Goal: Information Seeking & Learning: Learn about a topic

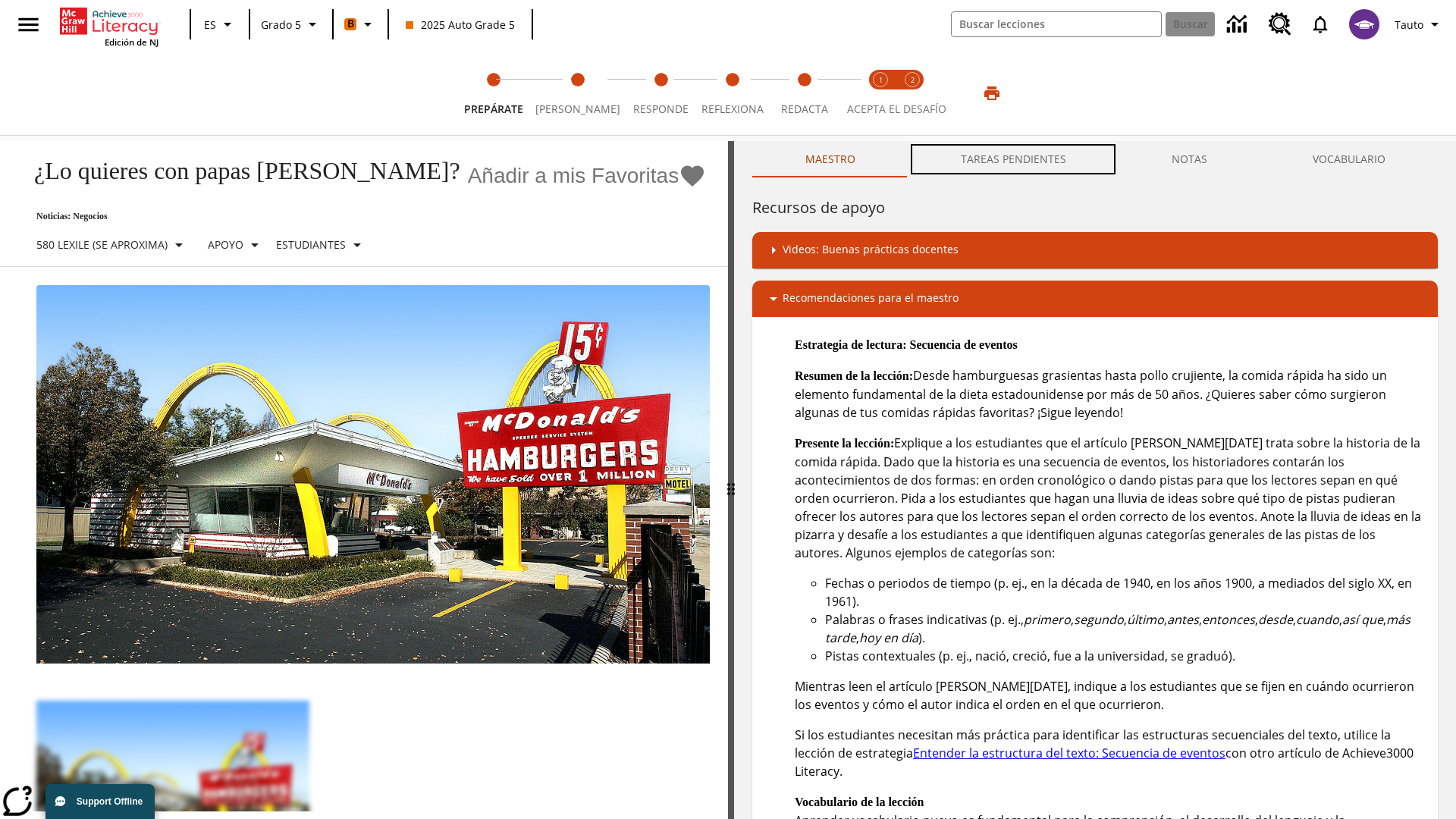
click at [1014, 159] on button "TAREAS PENDIENTES" at bounding box center [1013, 158] width 211 height 36
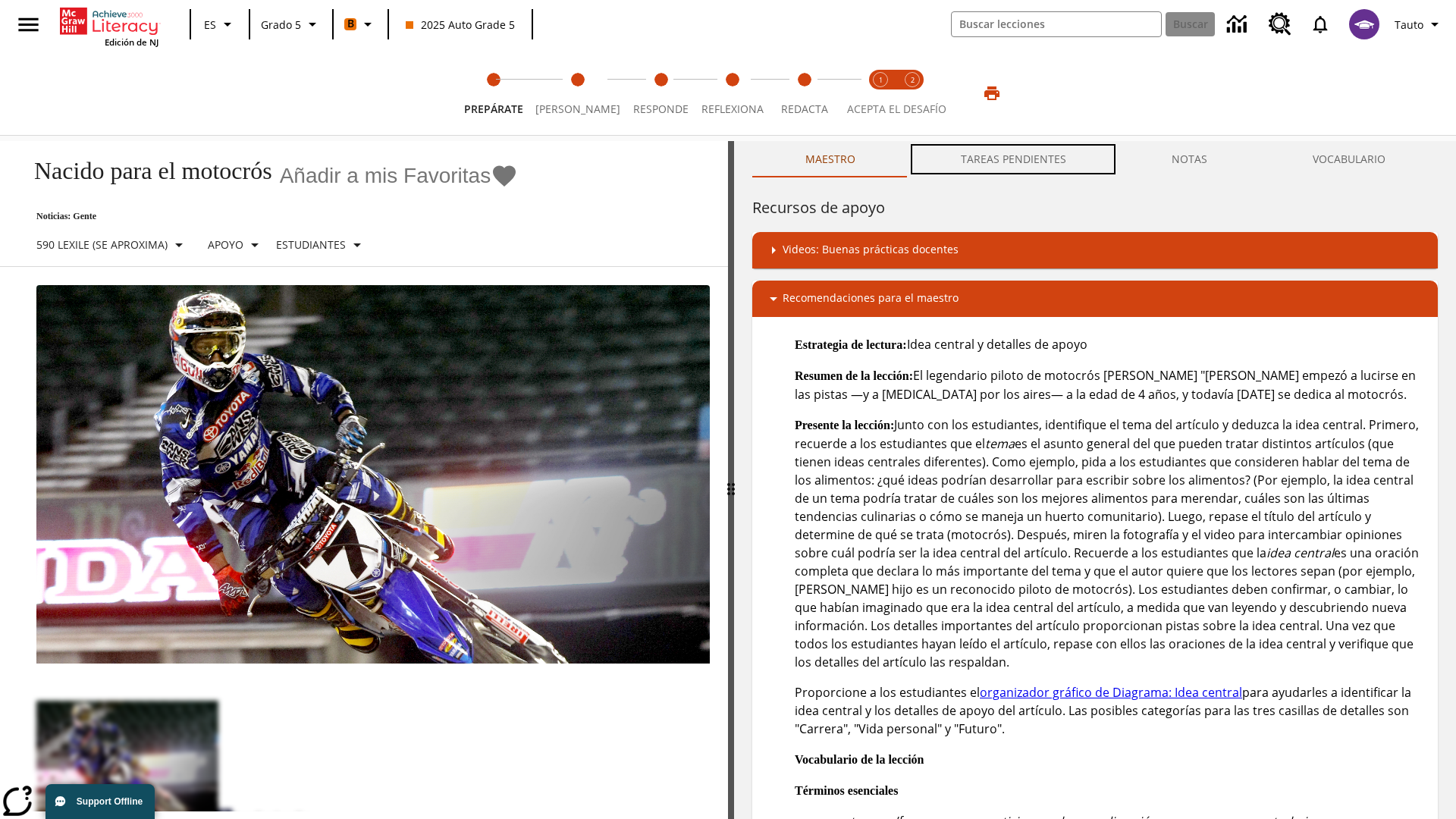
click at [1014, 159] on button "TAREAS PENDIENTES" at bounding box center [1013, 158] width 211 height 36
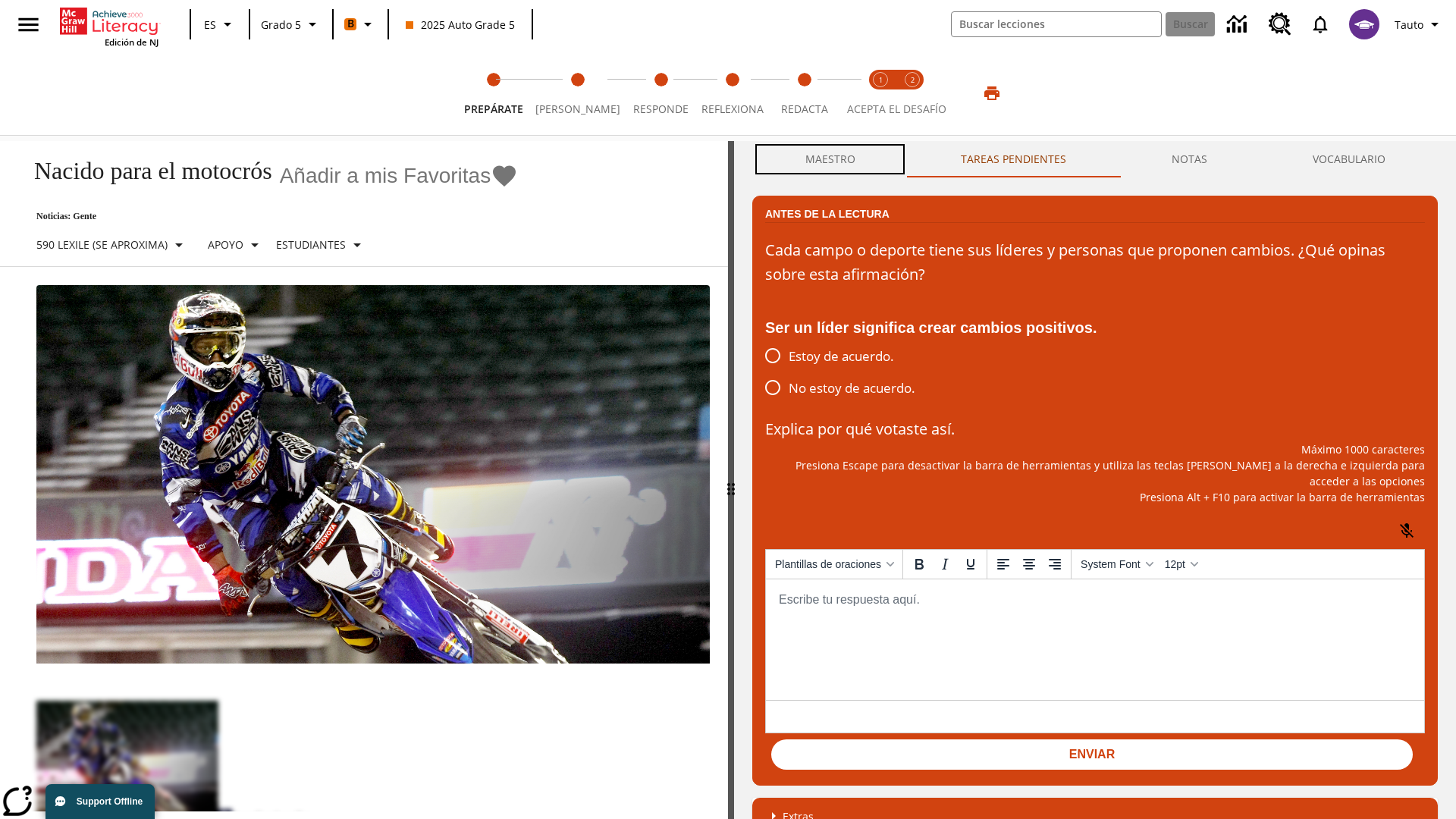
scroll to position [1, 0]
click at [830, 159] on button "Maestro" at bounding box center [830, 158] width 155 height 36
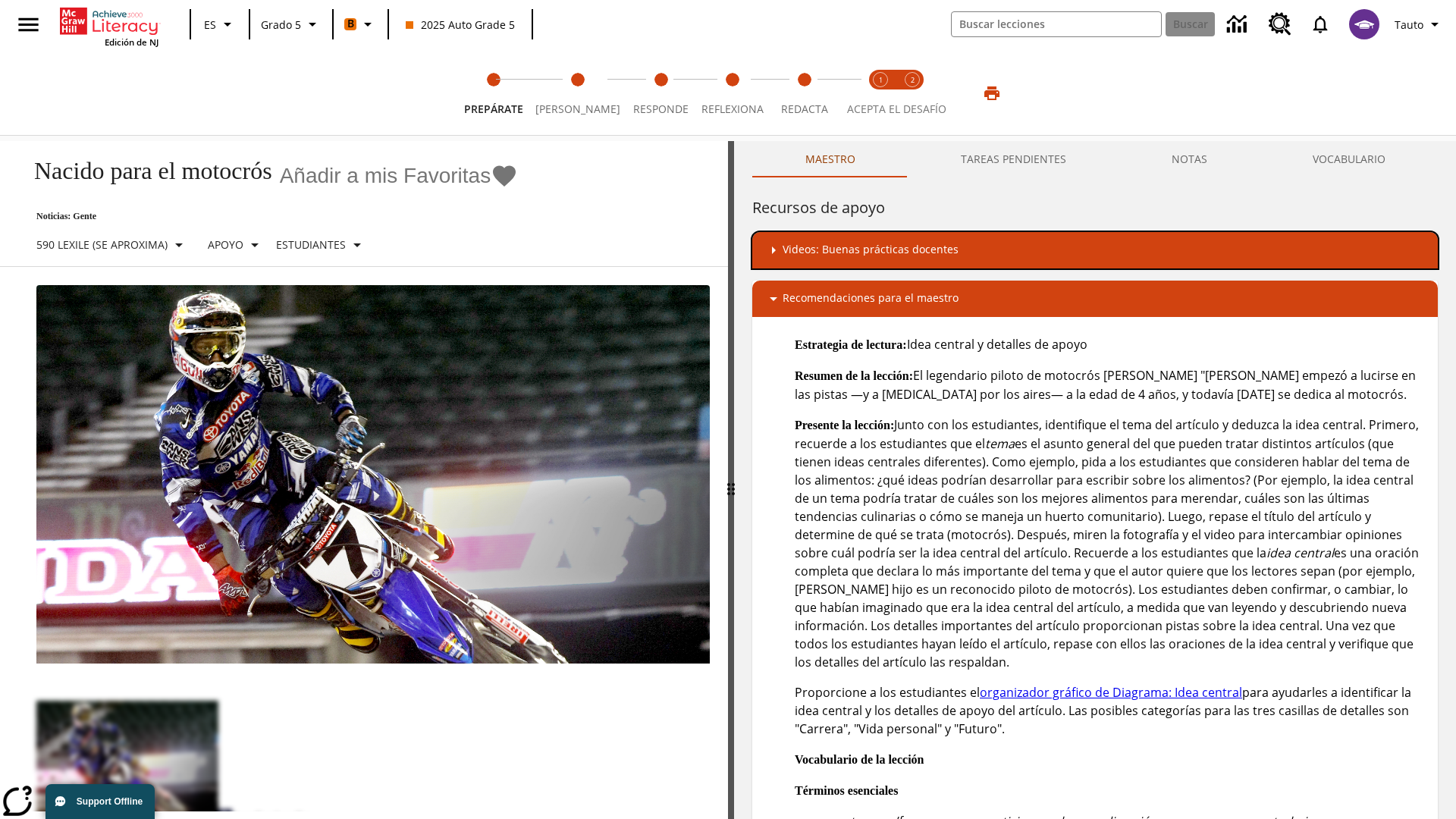
click at [1095, 249] on div "Videos: Buenas prácticas docentes" at bounding box center [1095, 250] width 662 height 19
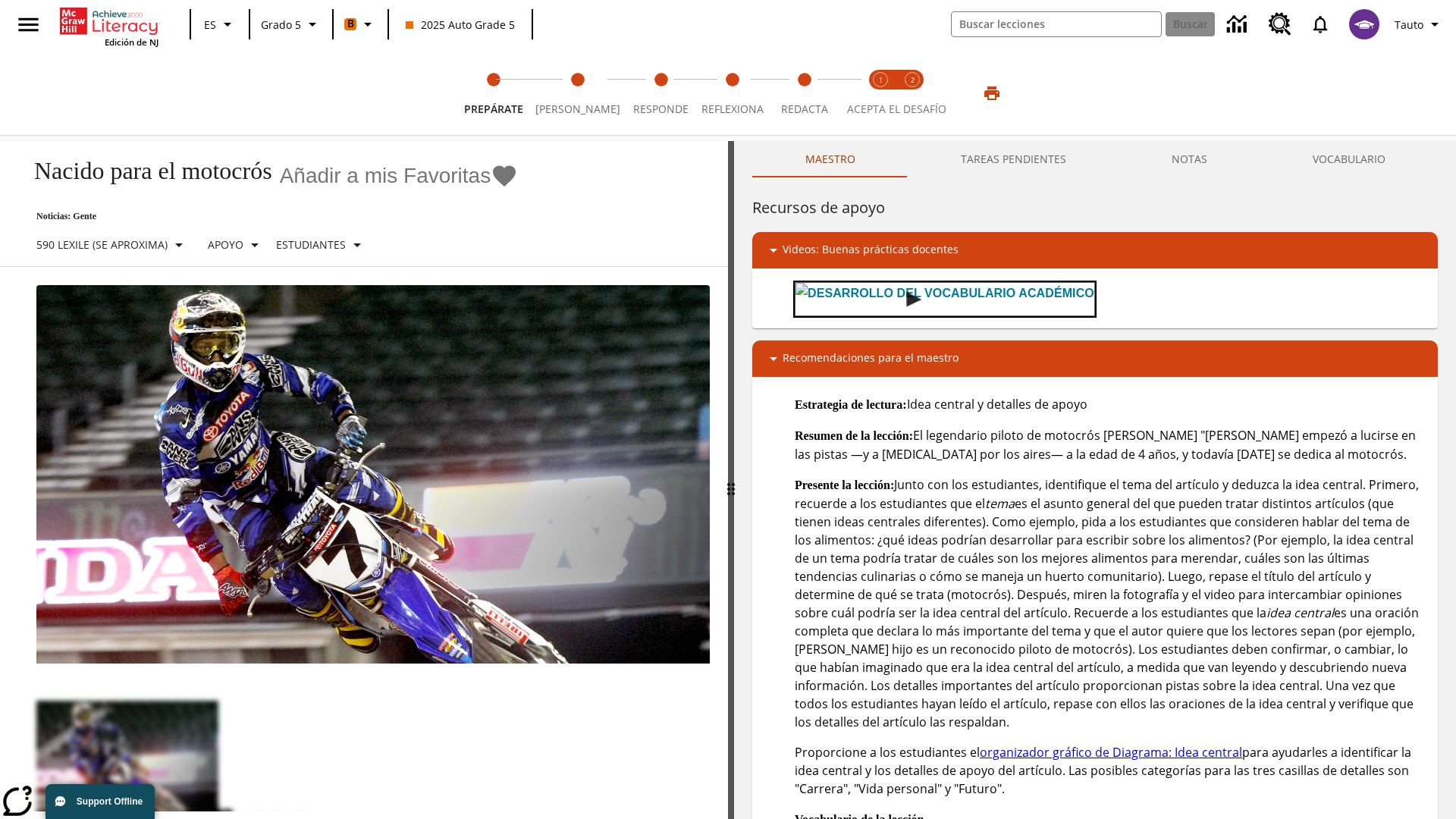
click at [906, 298] on img "Desarrollo del vocabulario académico" at bounding box center [913, 299] width 15 height 15
click at [572, 93] on span "[PERSON_NAME]" at bounding box center [578, 103] width 85 height 27
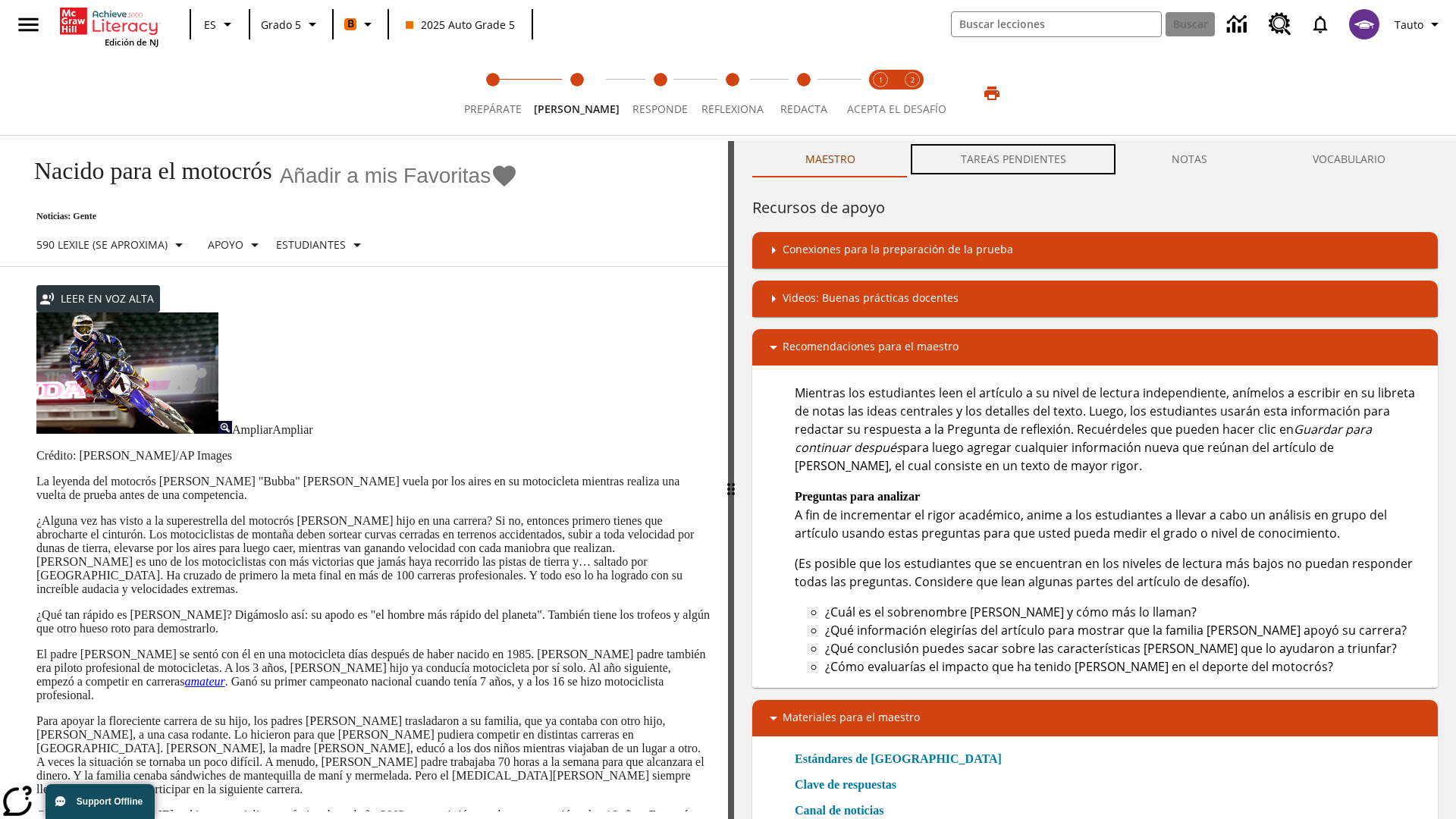
scroll to position [1, 0]
click at [1014, 159] on button "TAREAS PENDIENTES" at bounding box center [1013, 158] width 211 height 36
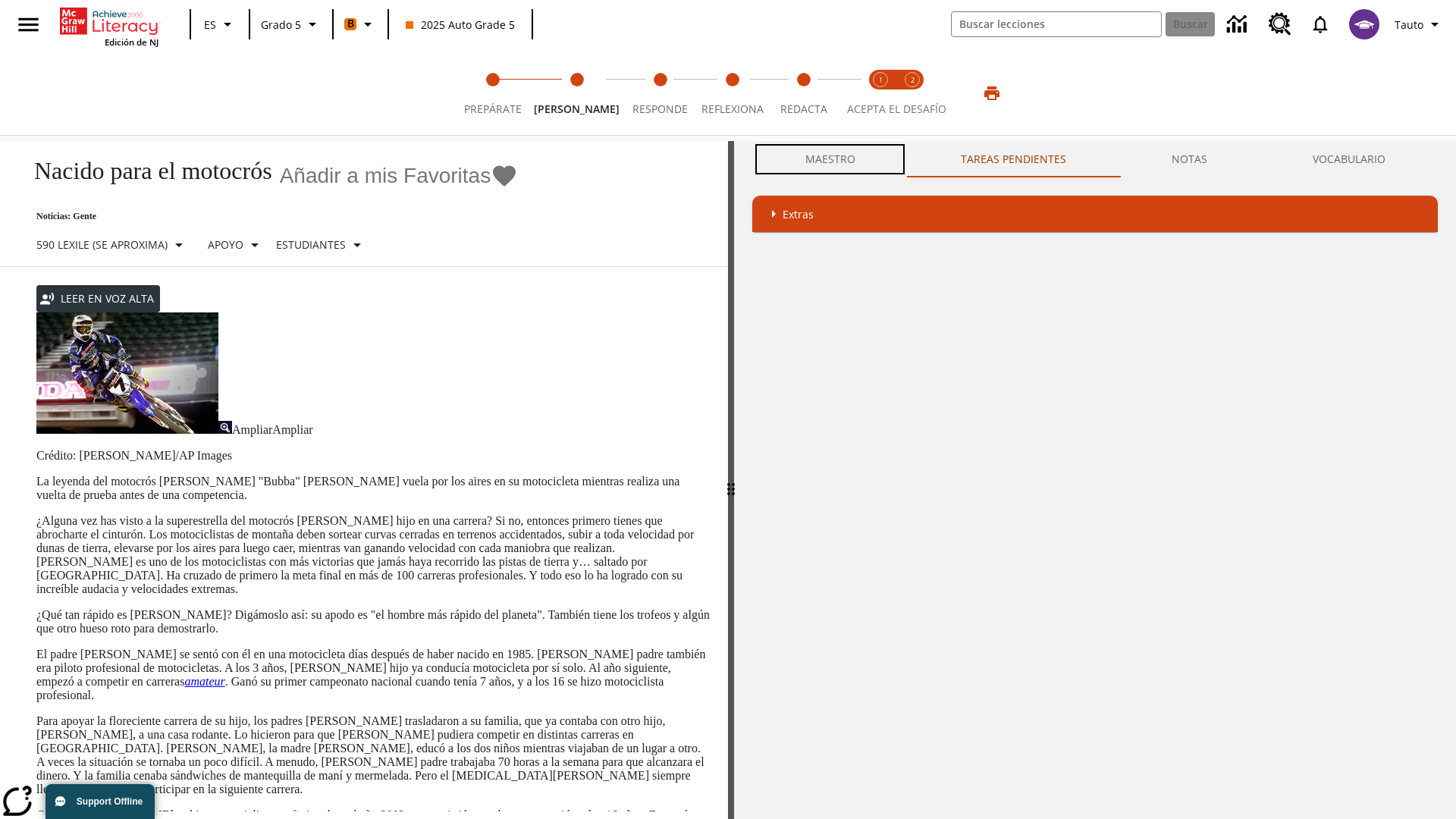
click at [830, 158] on button "Maestro" at bounding box center [830, 158] width 155 height 36
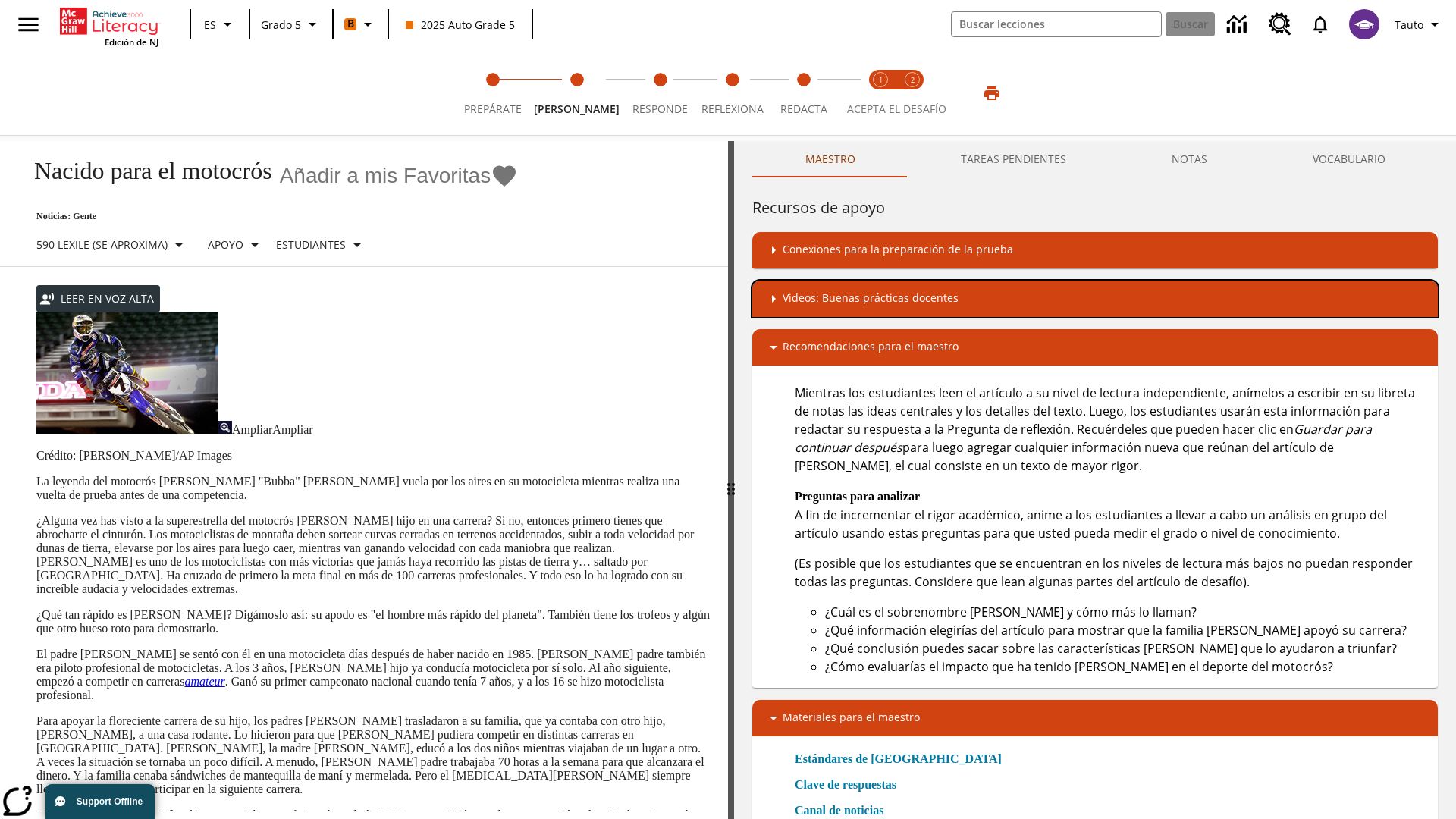
click at [1095, 298] on div "Videos: Buenas prácticas docentes" at bounding box center [1095, 298] width 662 height 19
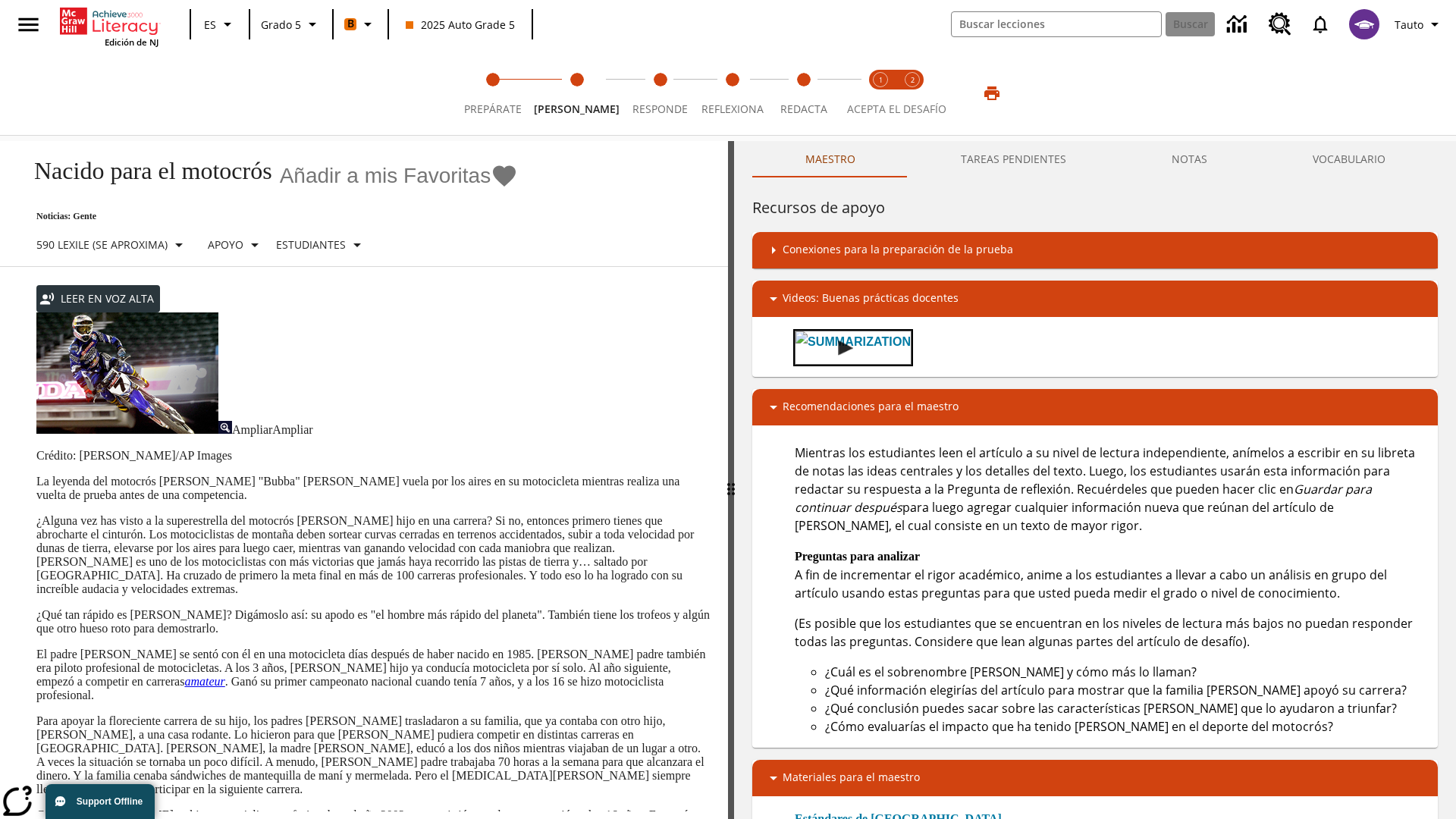
click at [839, 346] on img "Summarization" at bounding box center [845, 348] width 15 height 15
click at [881, 93] on span "Acepta el desafío lee step 1 of 2" at bounding box center [880, 103] width 19 height 27
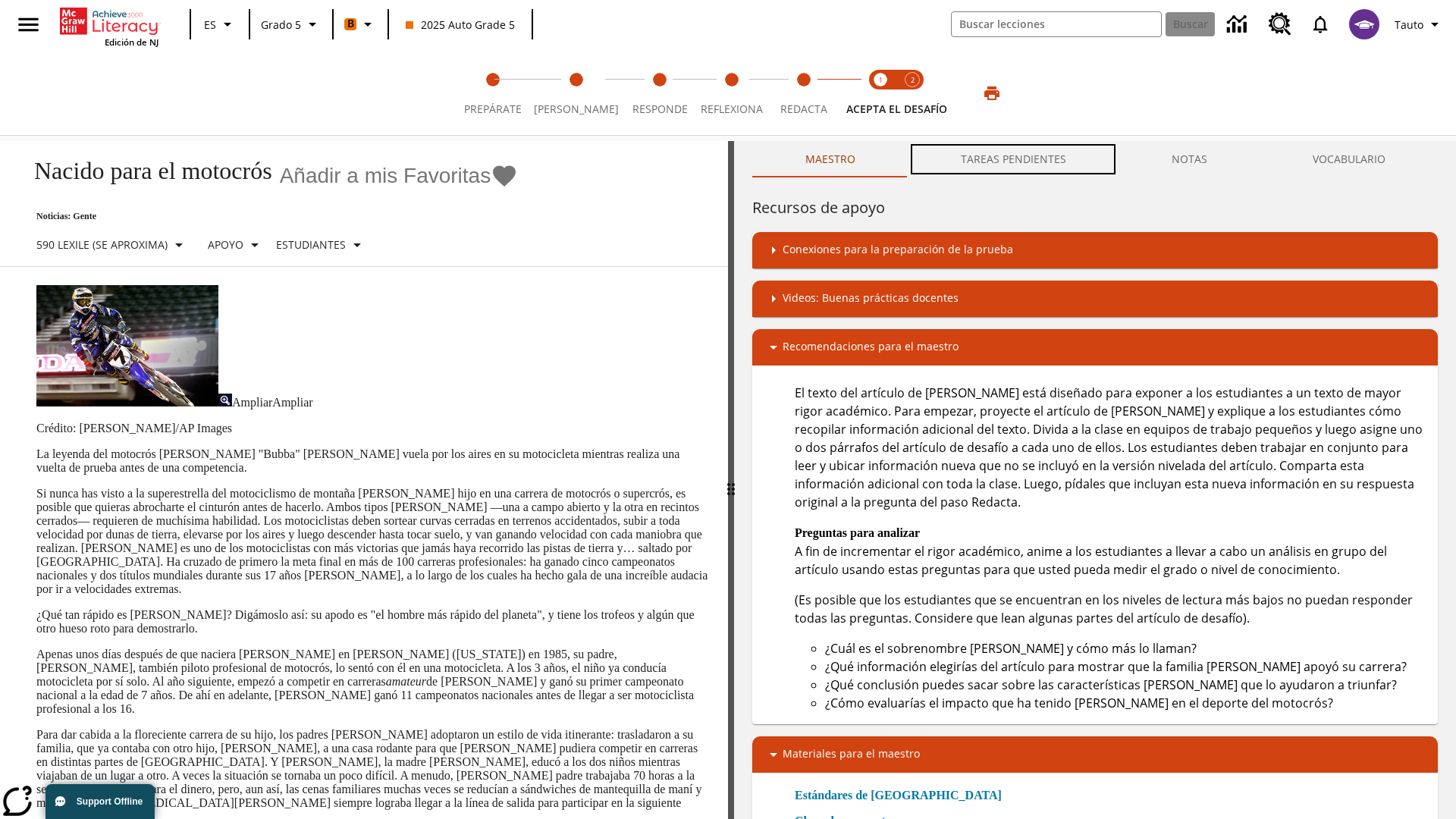
scroll to position [1, 0]
click at [1014, 159] on button "TAREAS PENDIENTES" at bounding box center [1013, 158] width 211 height 36
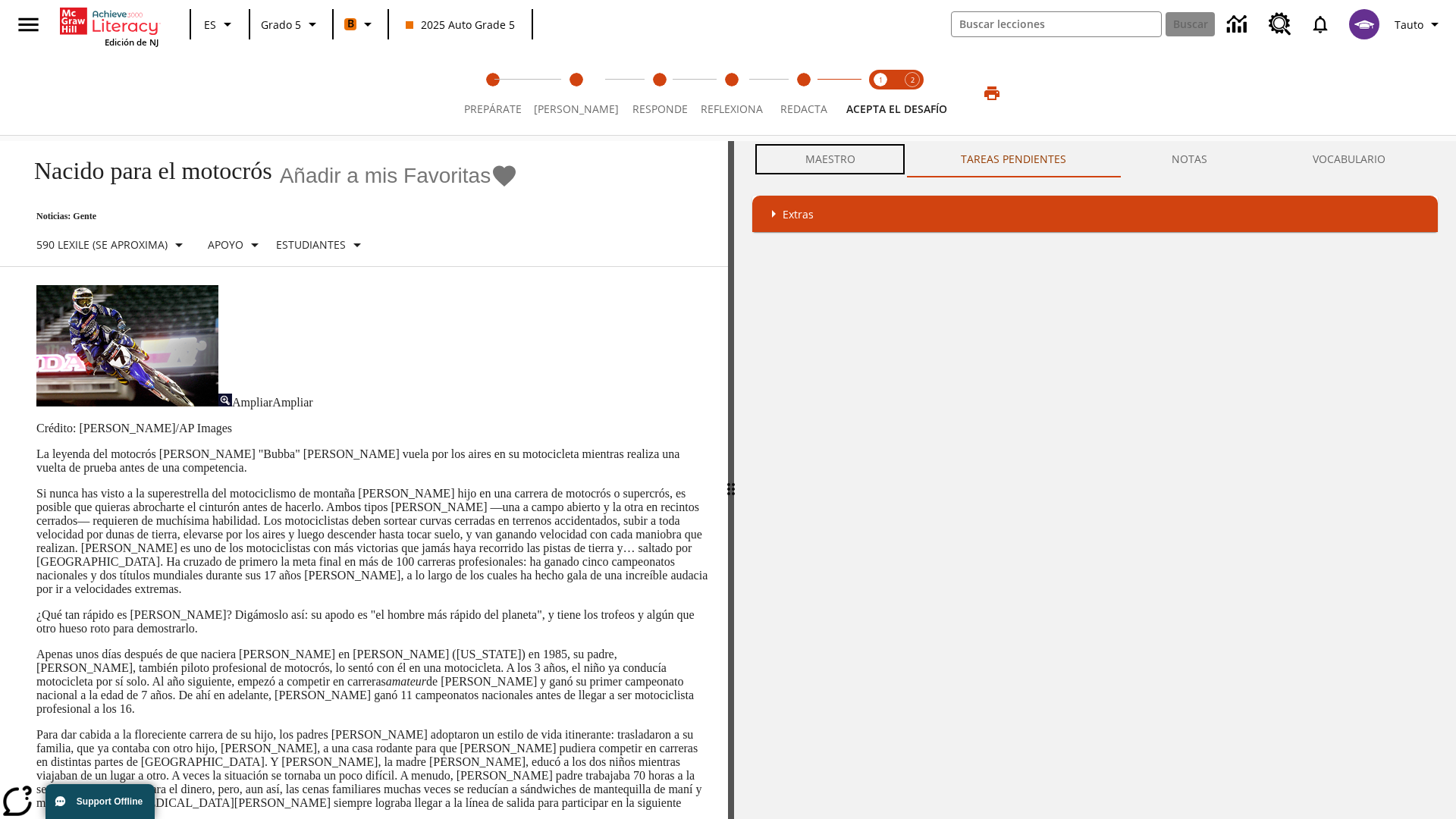
click at [830, 158] on button "Maestro" at bounding box center [830, 158] width 155 height 36
